Goal: Task Accomplishment & Management: Complete application form

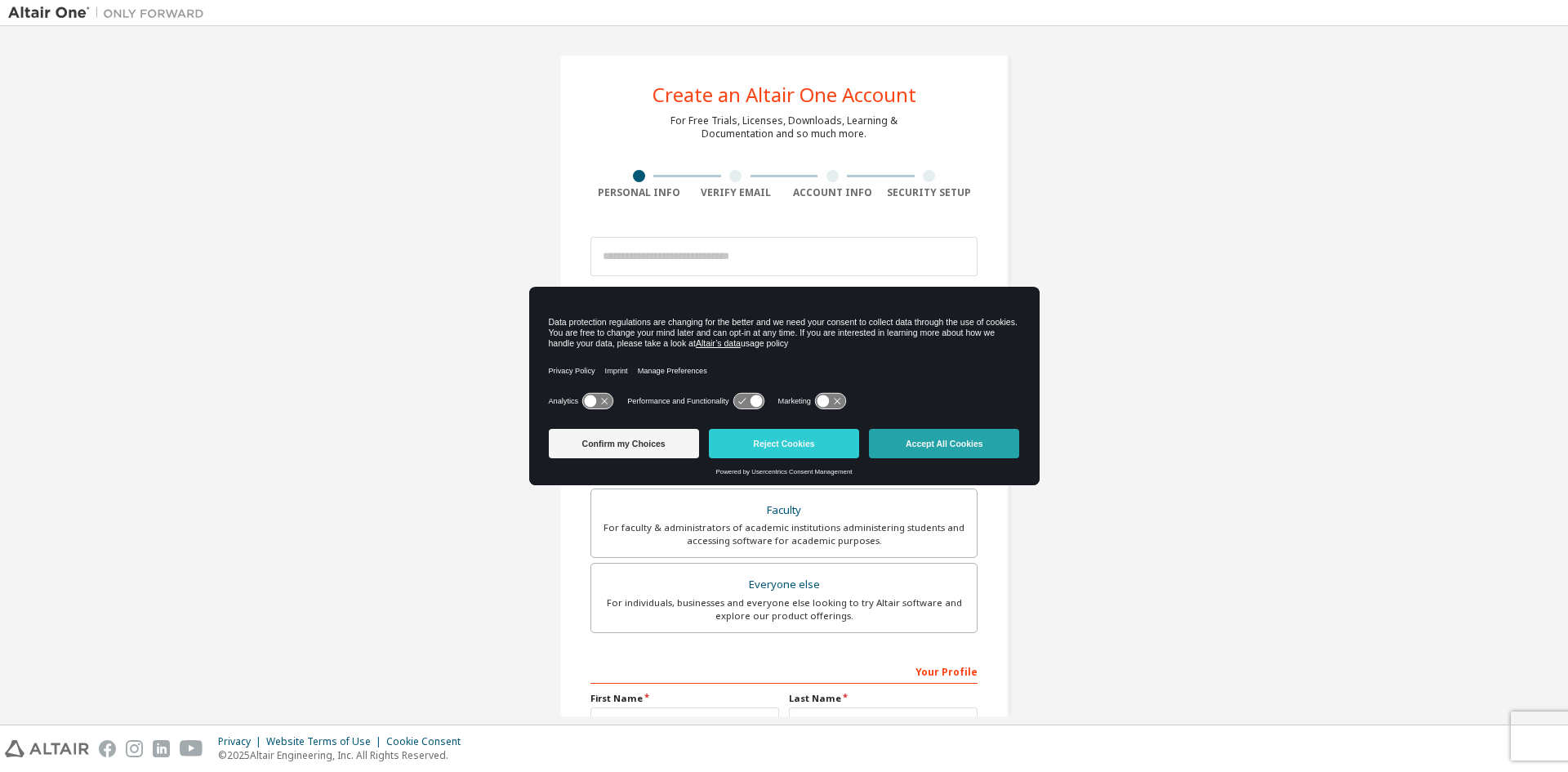
click at [914, 445] on button "Accept All Cookies" at bounding box center [943, 443] width 150 height 30
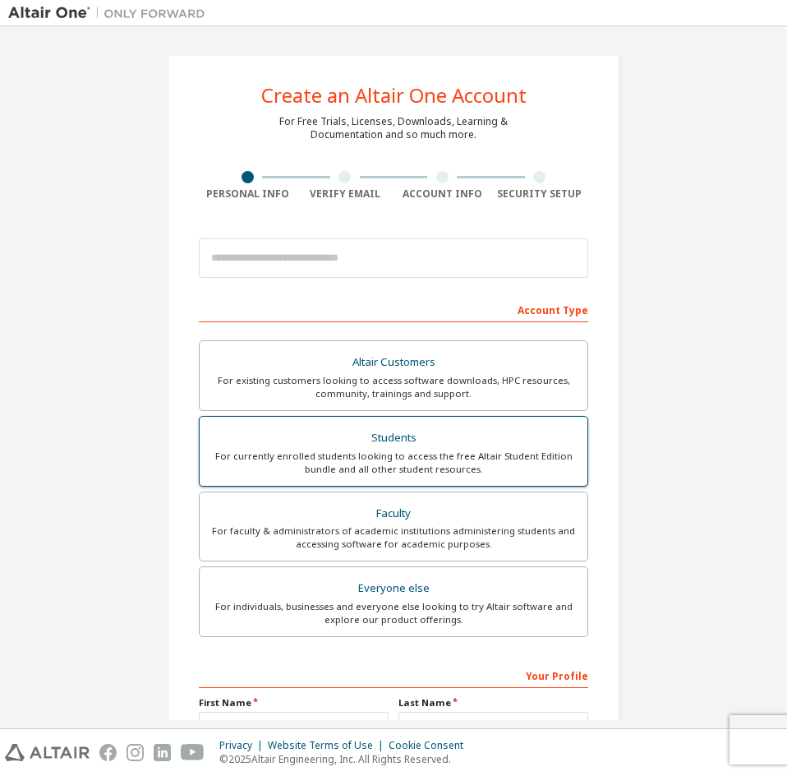
click at [385, 444] on div "Students" at bounding box center [394, 438] width 368 height 23
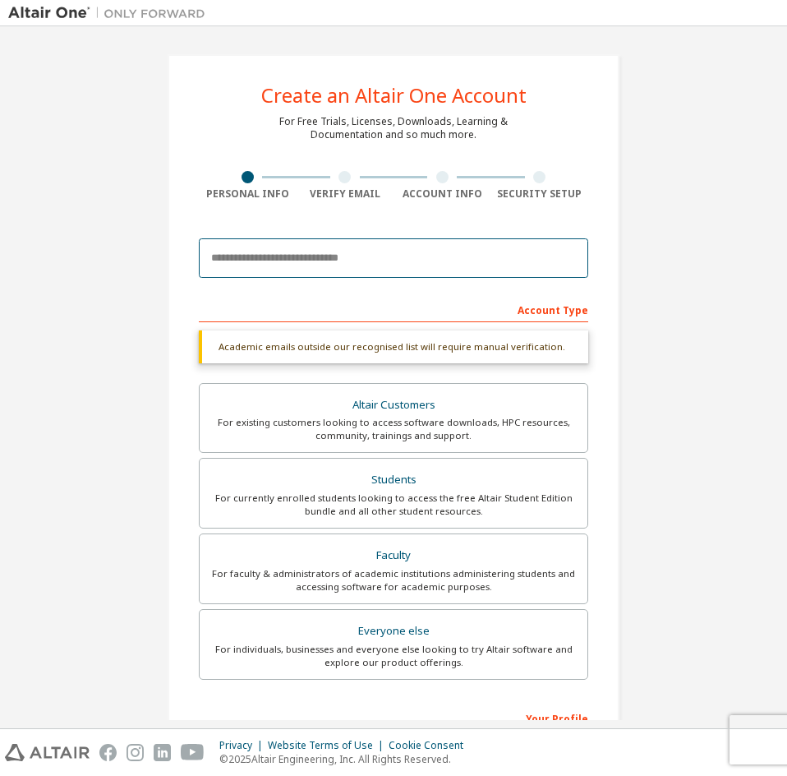
click at [399, 249] on input "email" at bounding box center [394, 257] width 390 height 39
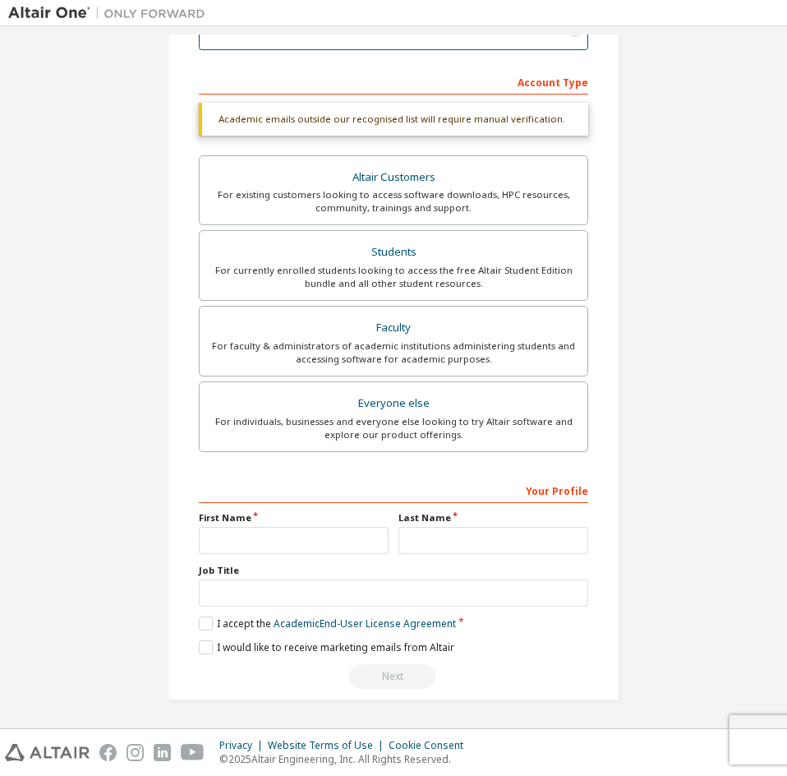
scroll to position [185, 0]
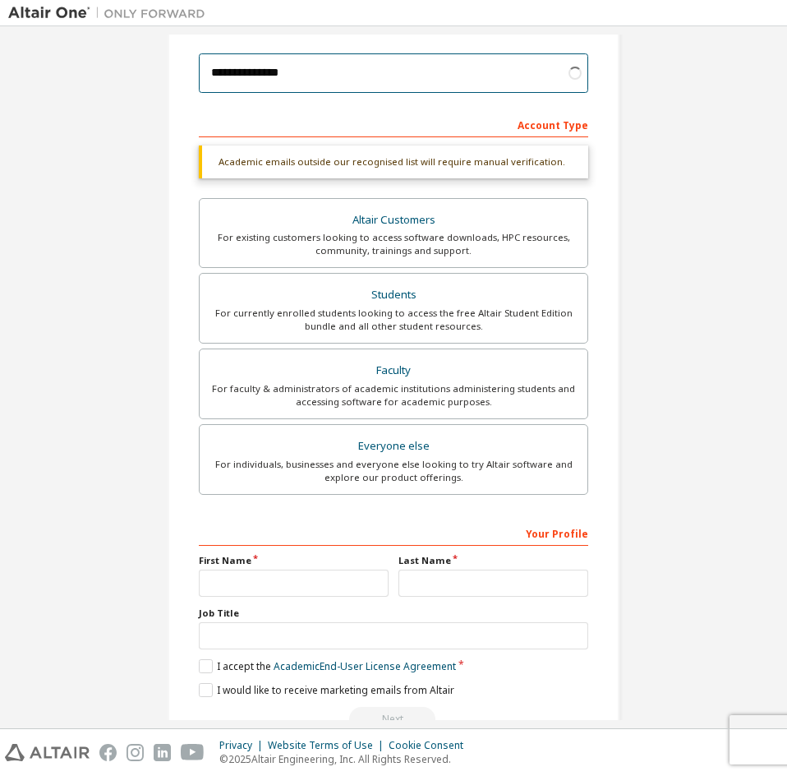
type input "**********"
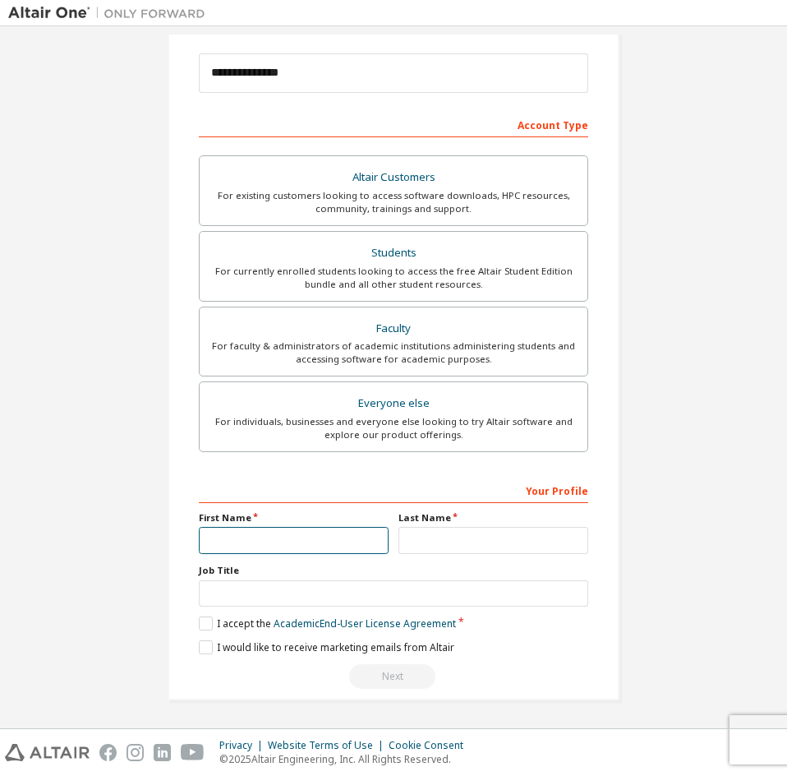
click at [295, 549] on input "text" at bounding box center [294, 540] width 190 height 27
type input "*******"
type input "********"
click at [199, 625] on label "I accept the Academic End-User License Agreement" at bounding box center [327, 623] width 257 height 14
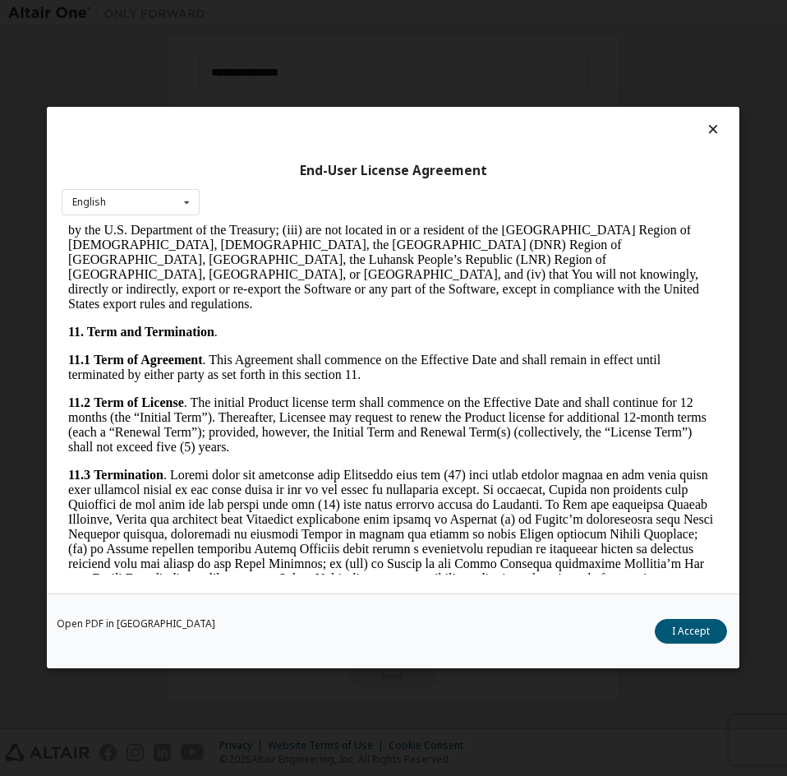
scroll to position [3221, 0]
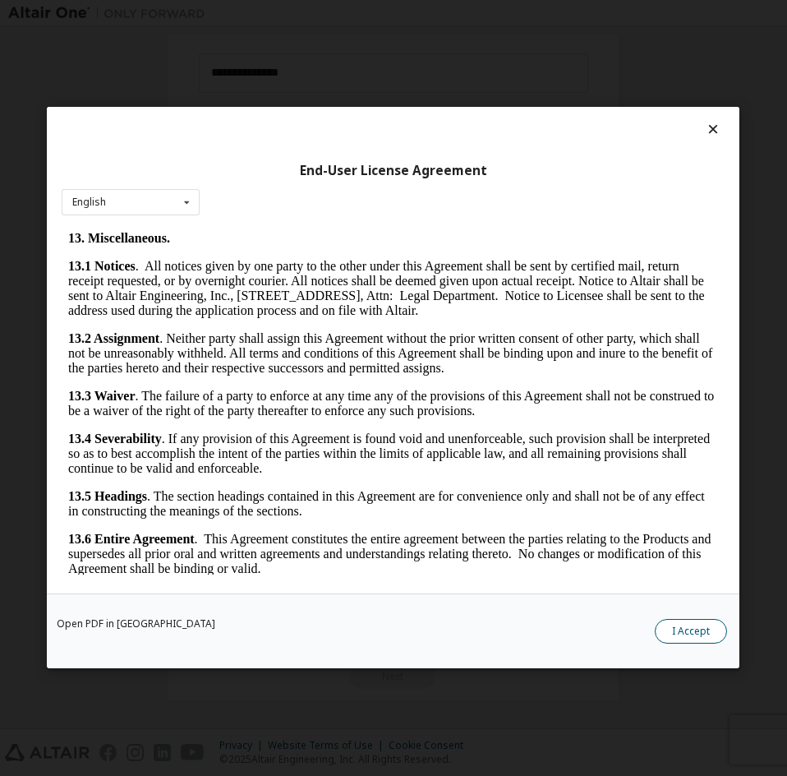
click at [686, 638] on button "I Accept" at bounding box center [692, 632] width 72 height 25
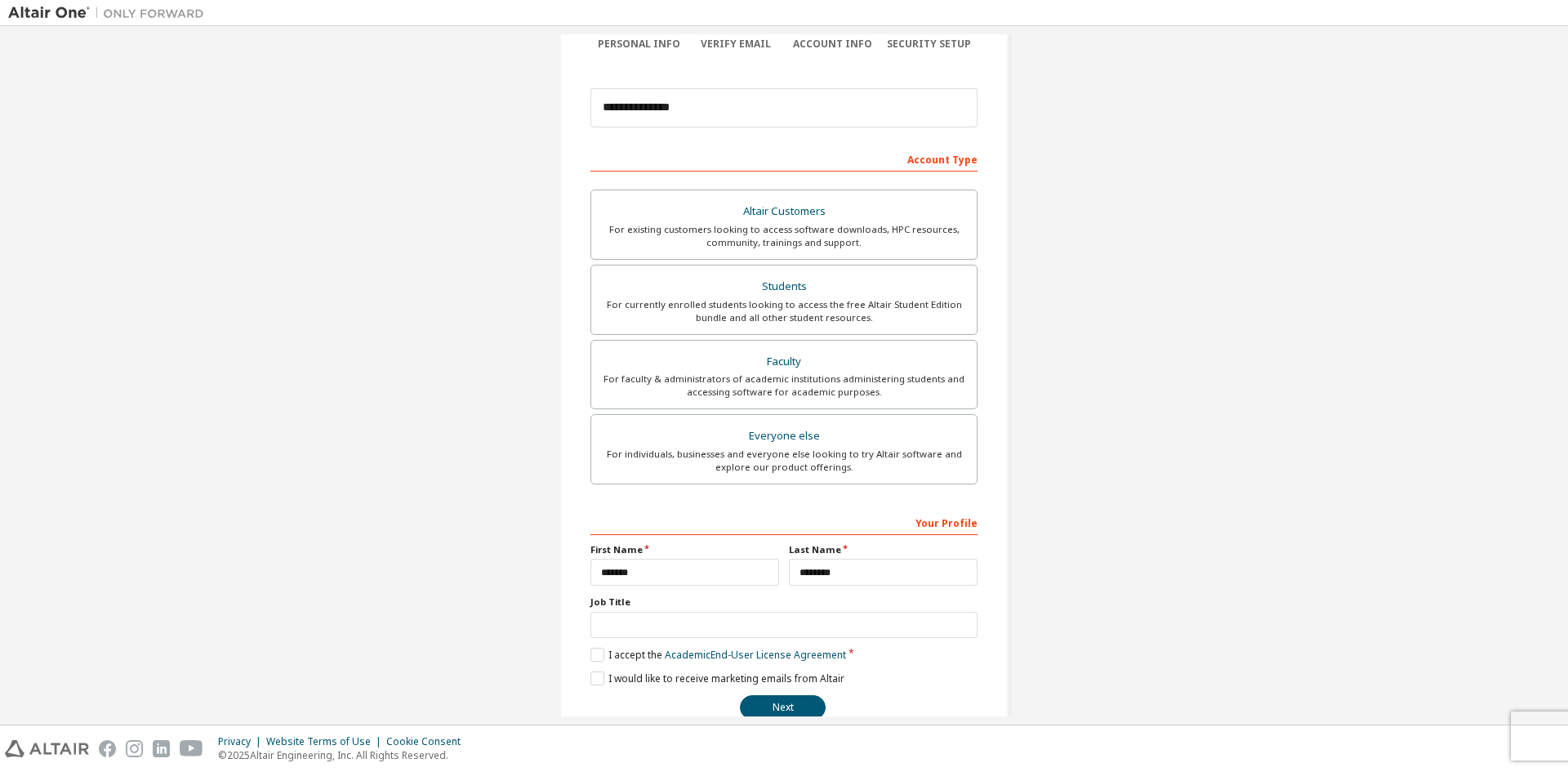
scroll to position [183, 0]
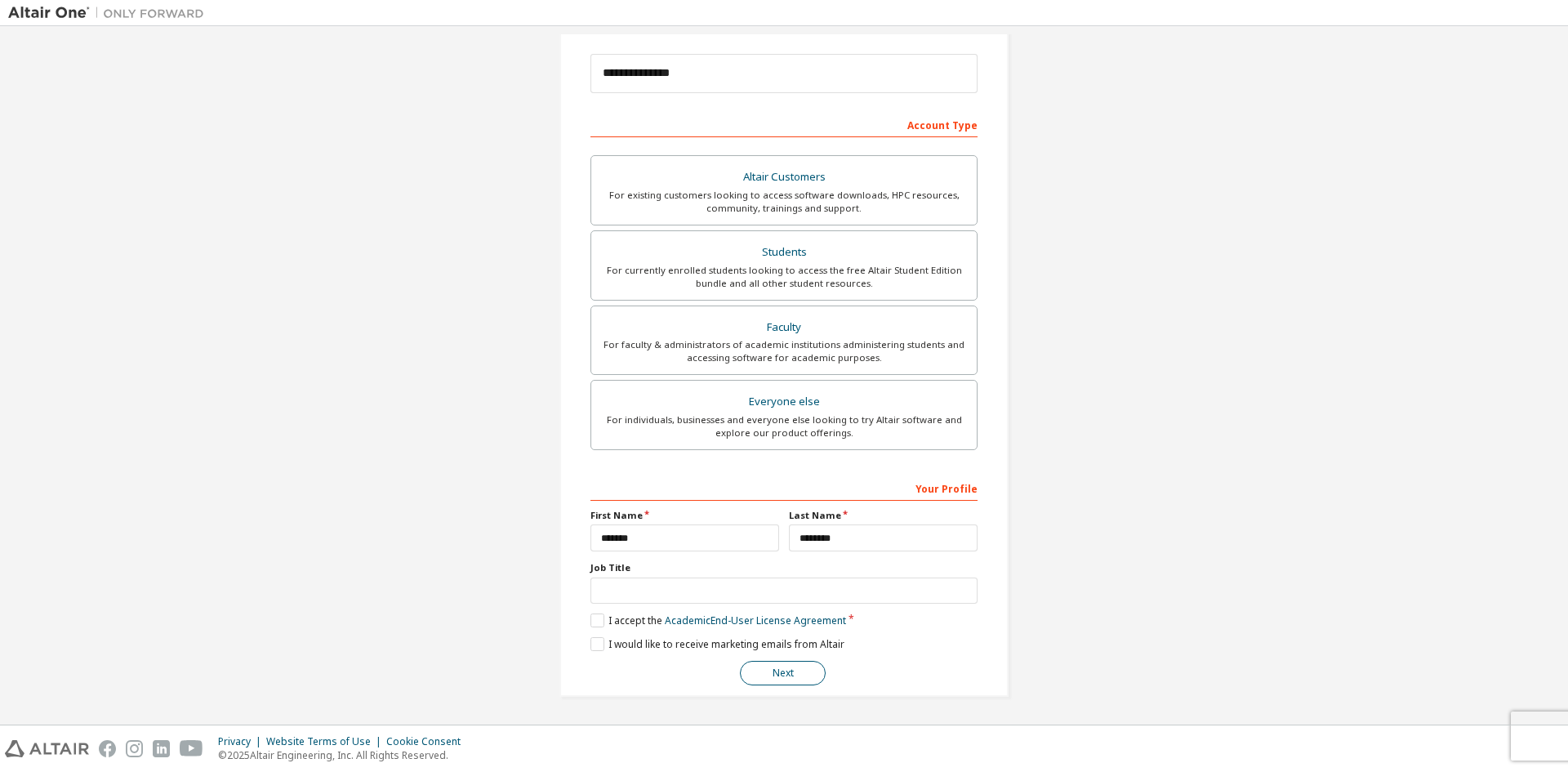
click at [772, 676] on button "Next" at bounding box center [783, 673] width 85 height 25
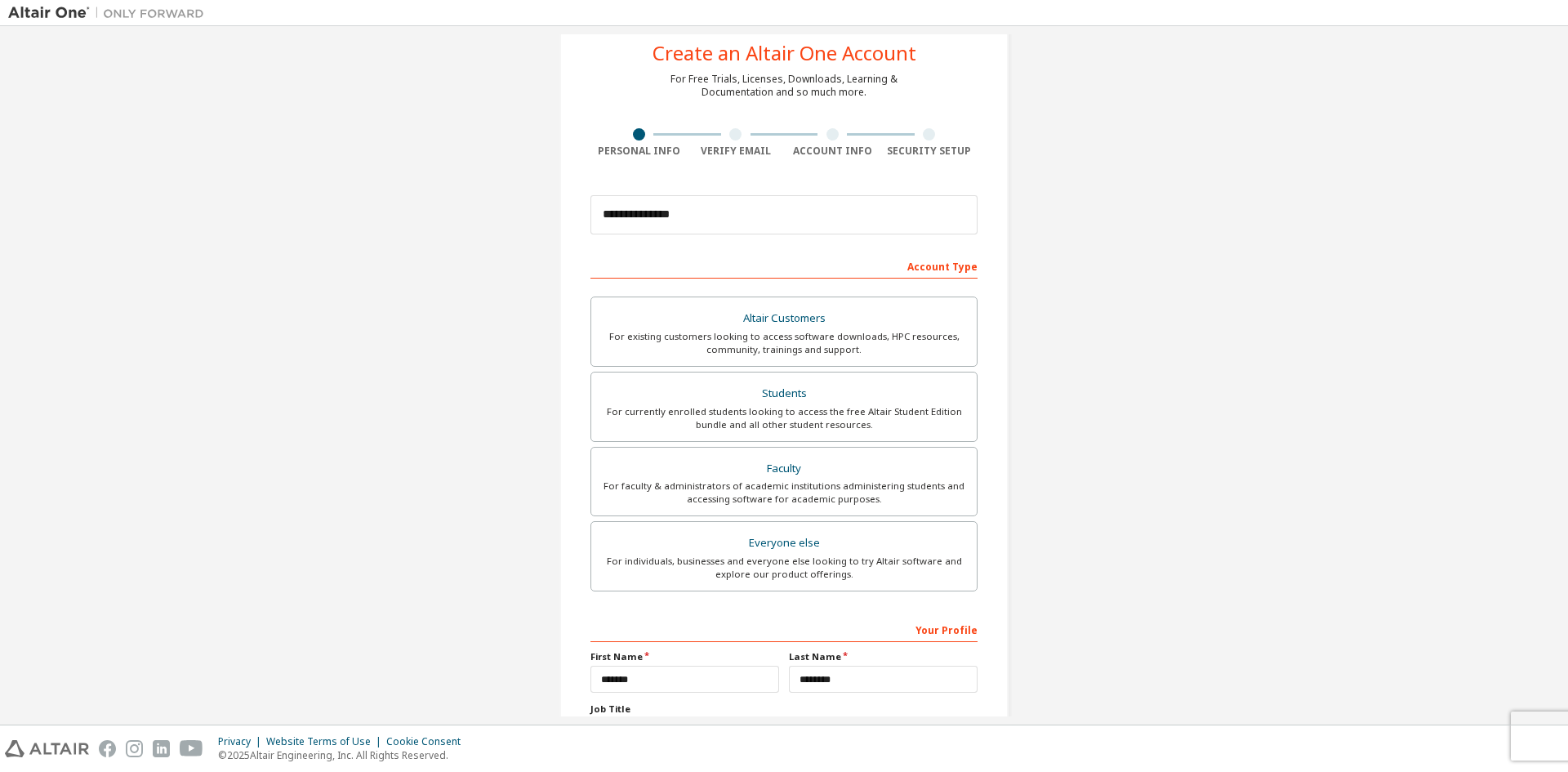
scroll to position [0, 0]
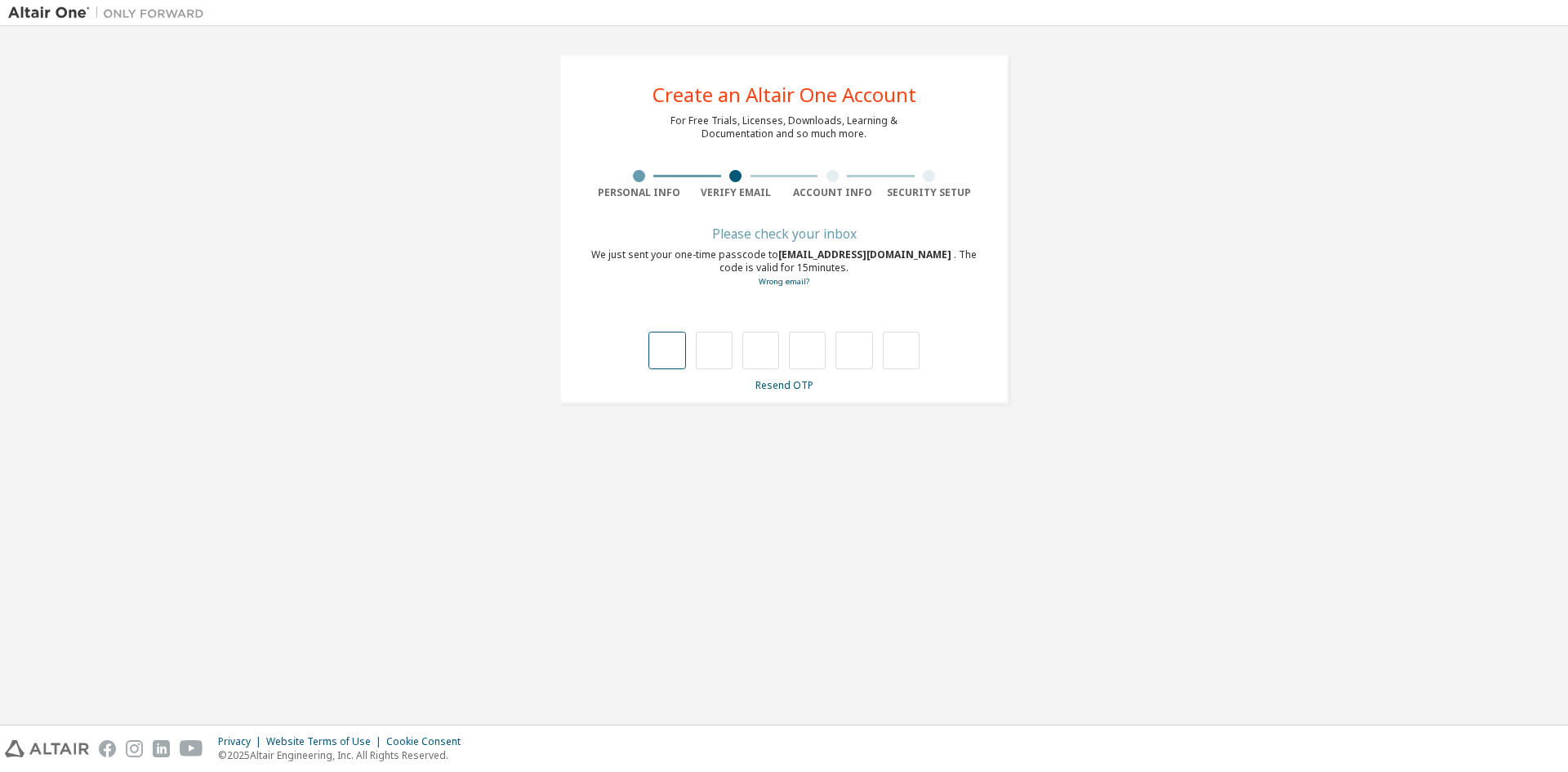
type input "*"
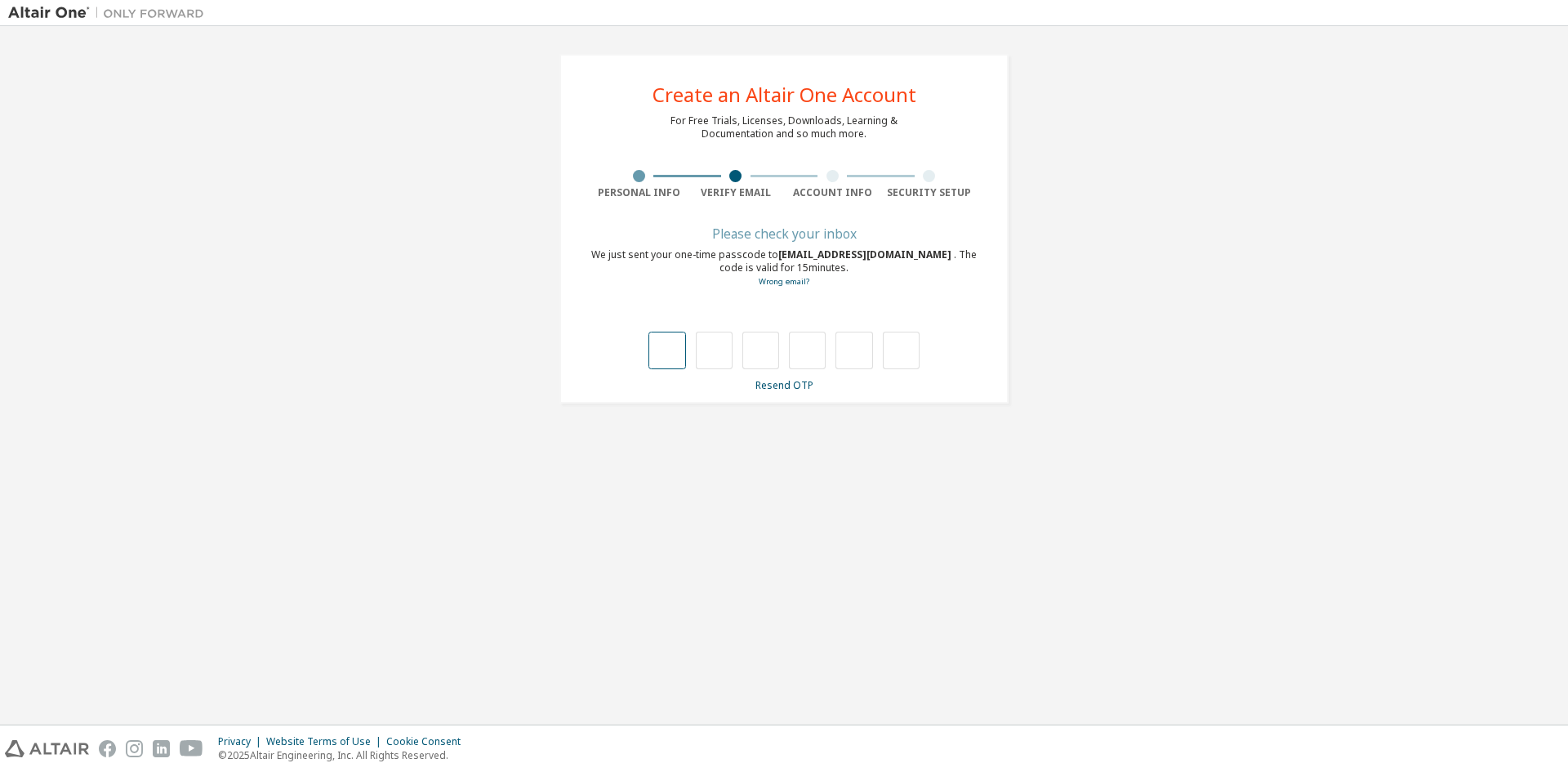
type input "*"
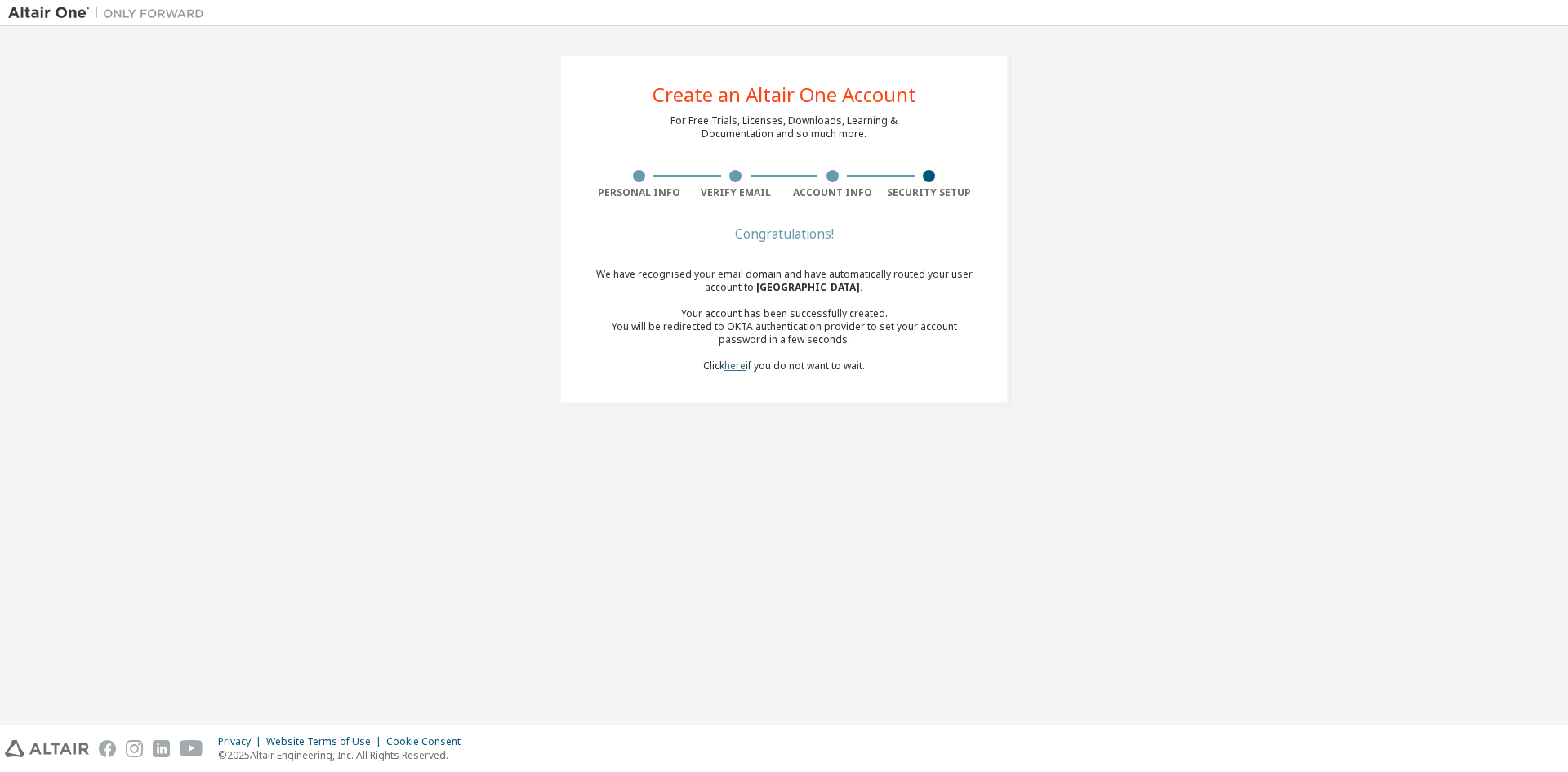
click at [725, 367] on link "here" at bounding box center [734, 366] width 21 height 14
